Goal: Task Accomplishment & Management: Complete application form

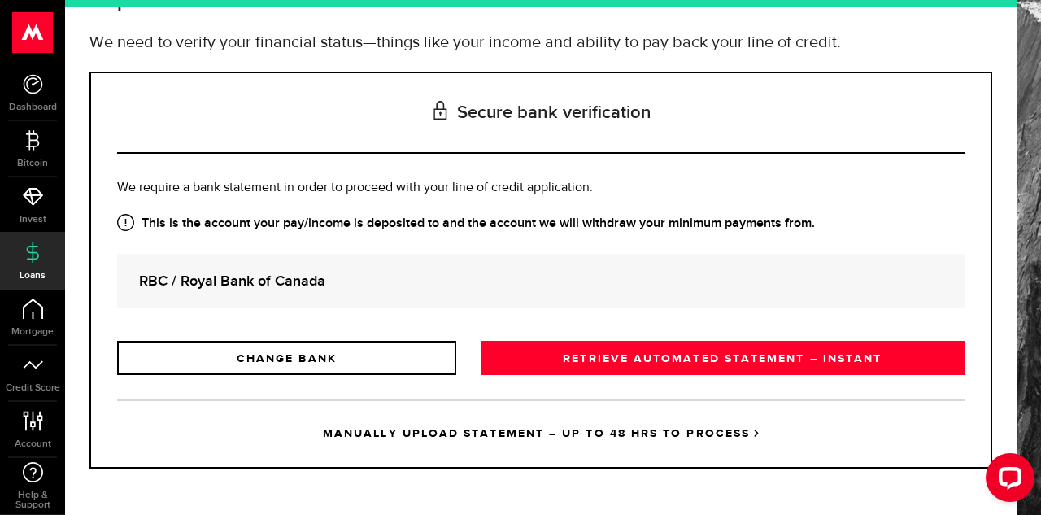
scroll to position [125, 0]
click at [543, 437] on link "MANUALLY UPLOAD STATEMENT – UP TO 48 HRS TO PROCESS" at bounding box center [540, 432] width 847 height 67
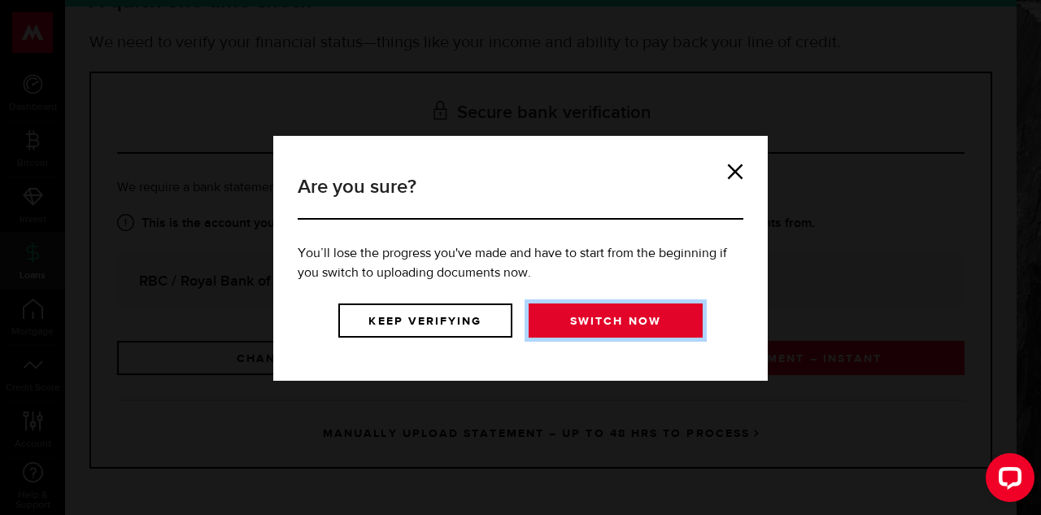
click at [636, 322] on link "Switch now" at bounding box center [616, 320] width 174 height 34
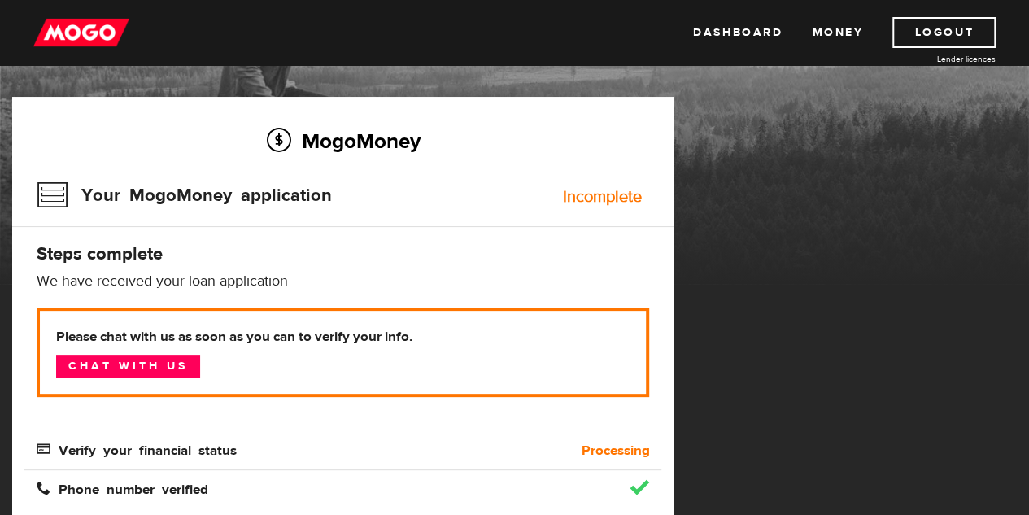
scroll to position [163, 0]
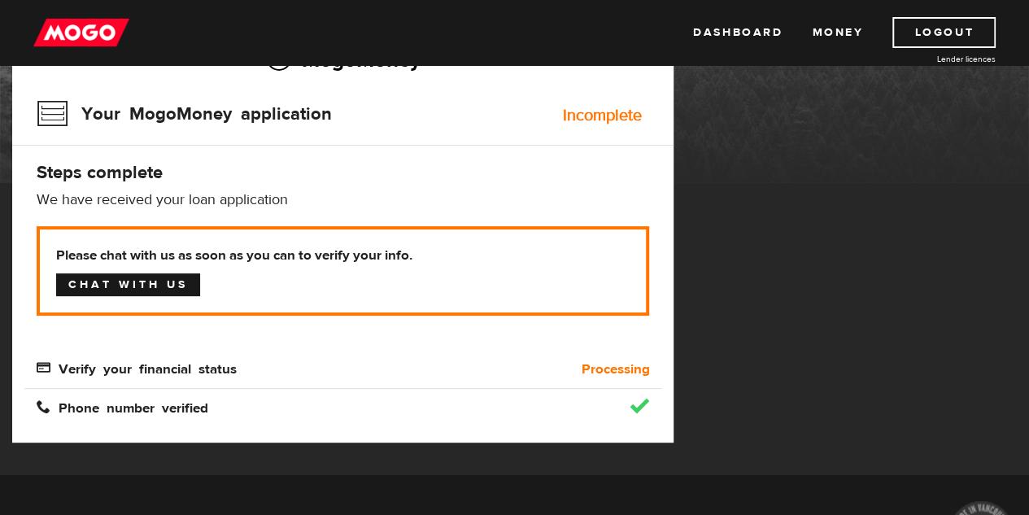
click at [176, 294] on link "Chat with us" at bounding box center [128, 284] width 144 height 23
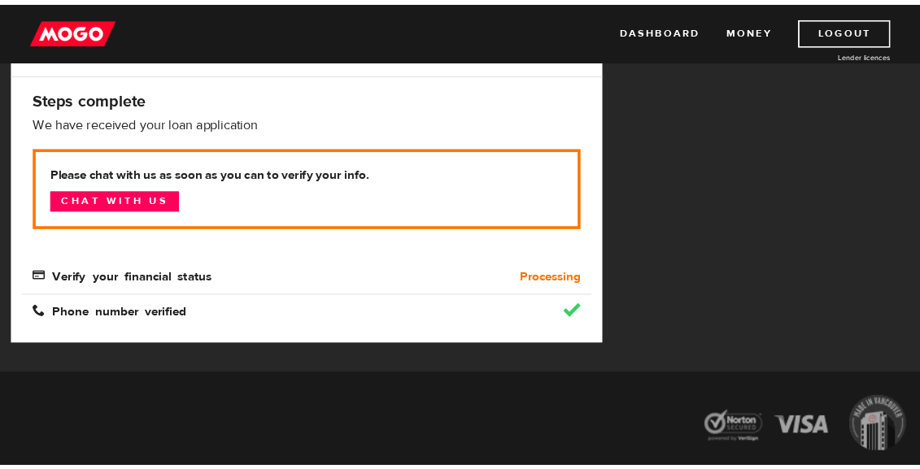
scroll to position [325, 0]
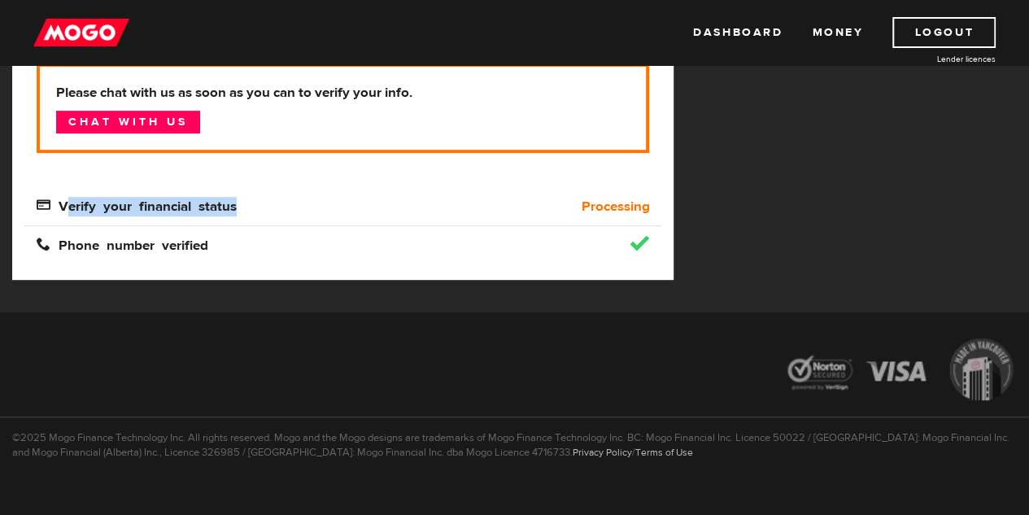
drag, startPoint x: 241, startPoint y: 207, endPoint x: 63, endPoint y: 211, distance: 178.1
click at [63, 211] on div "Verify your financial status" at bounding box center [262, 207] width 477 height 20
click at [63, 209] on span "Verify your financial status" at bounding box center [137, 205] width 200 height 14
click at [60, 209] on span "Verify your financial status" at bounding box center [137, 205] width 200 height 14
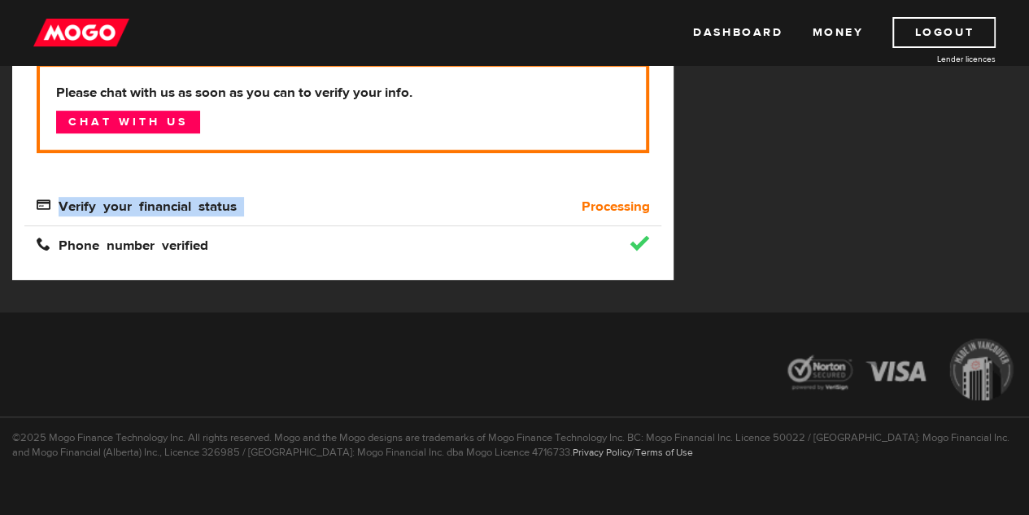
click at [63, 211] on span "Verify your financial status" at bounding box center [137, 205] width 200 height 14
copy span "Verify your financial status"
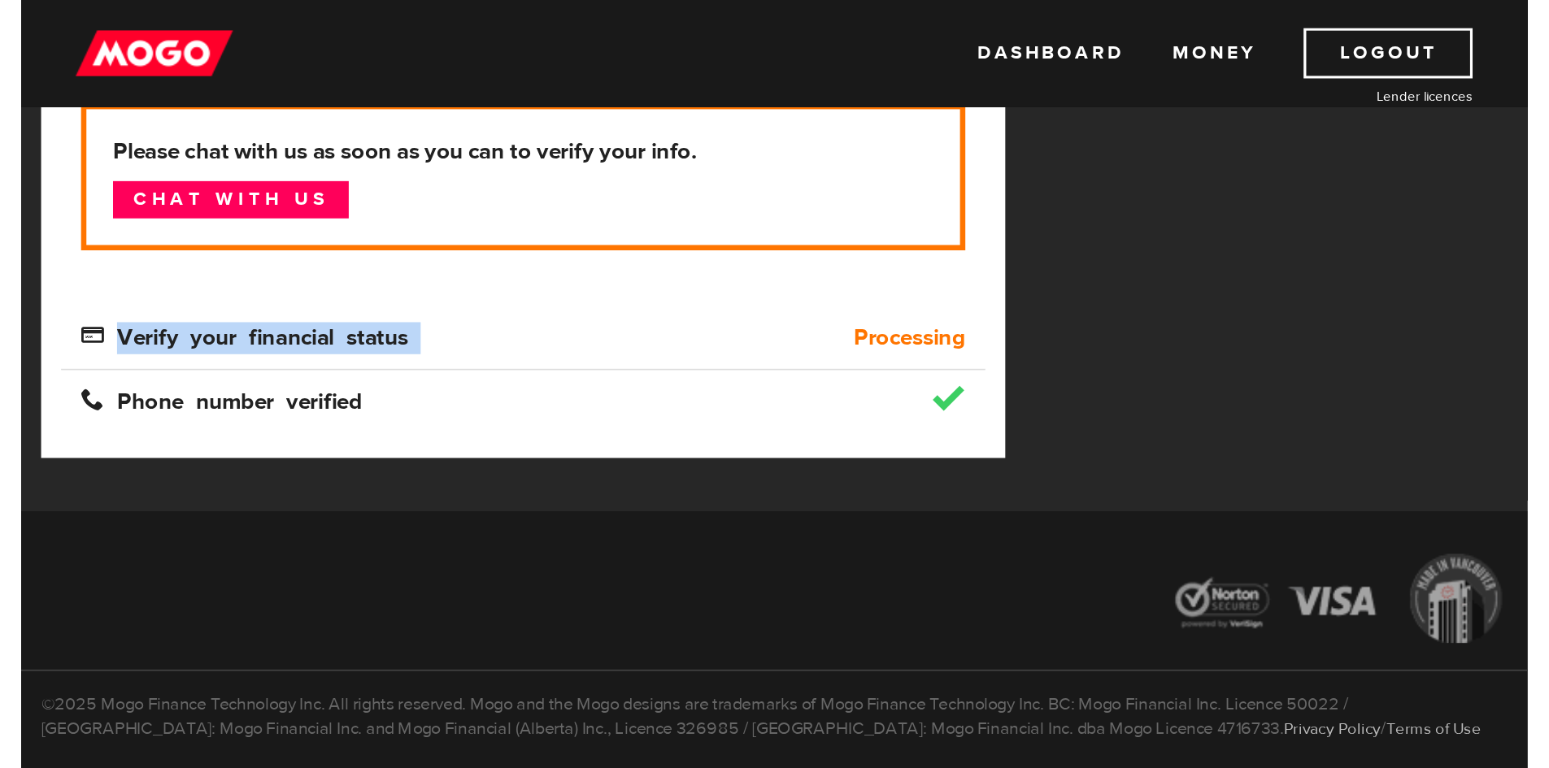
scroll to position [96, 0]
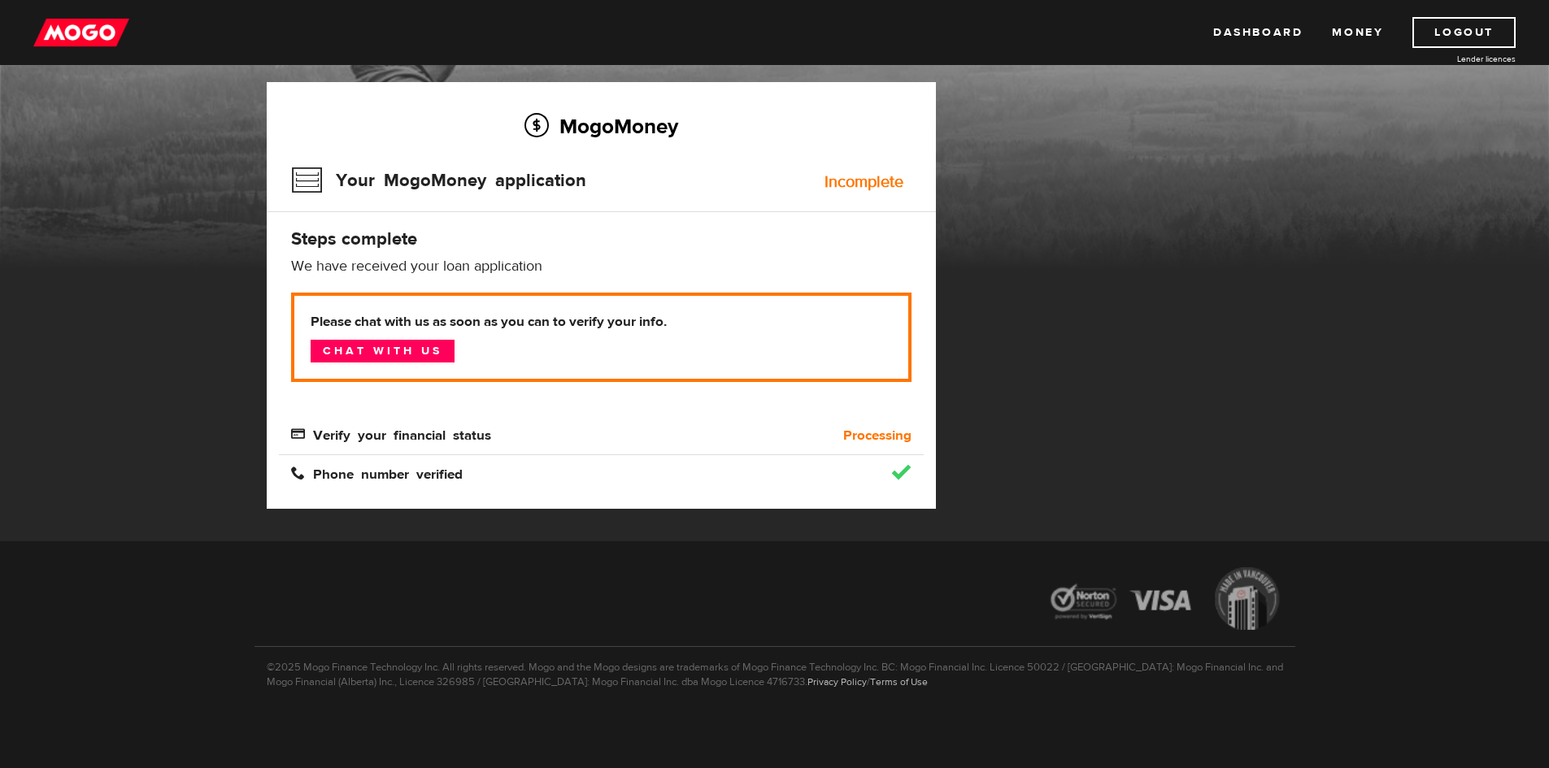
drag, startPoint x: 1431, startPoint y: 759, endPoint x: 1234, endPoint y: 379, distance: 428.8
click at [1040, 379] on div "MogoMoney Your MogoMoney application Expired Your MogoMoney credit decision has…" at bounding box center [775, 311] width 1041 height 459
